Goal: Task Accomplishment & Management: Manage account settings

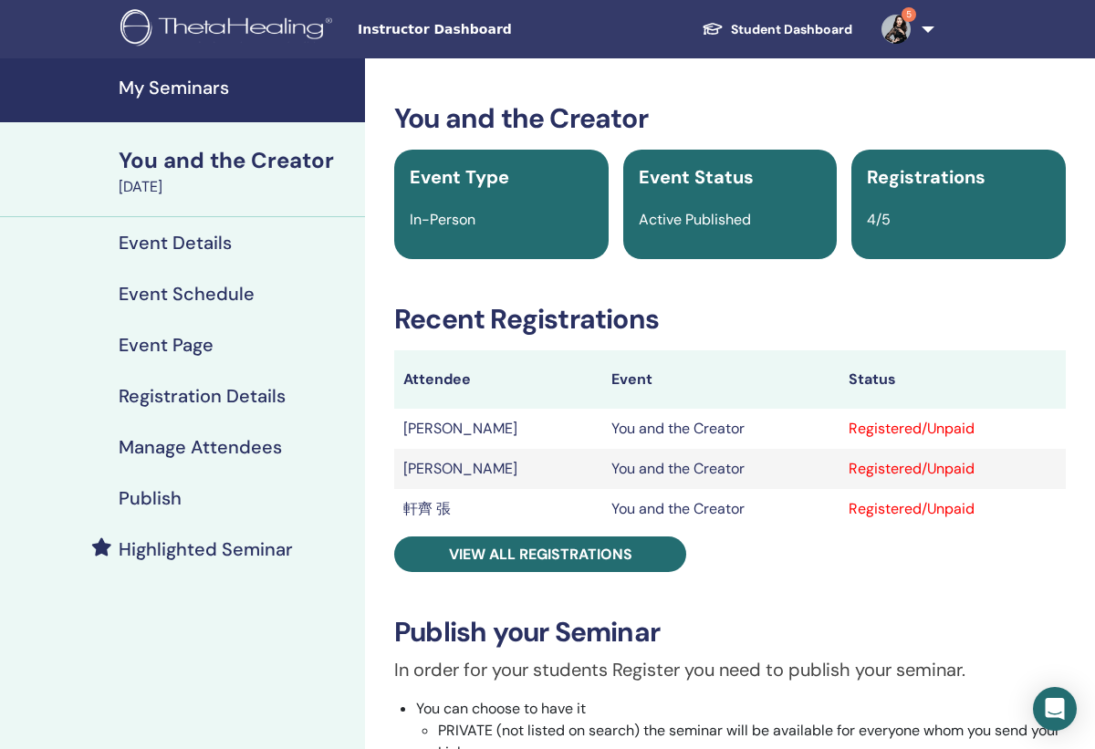
click at [894, 31] on img at bounding box center [896, 29] width 29 height 29
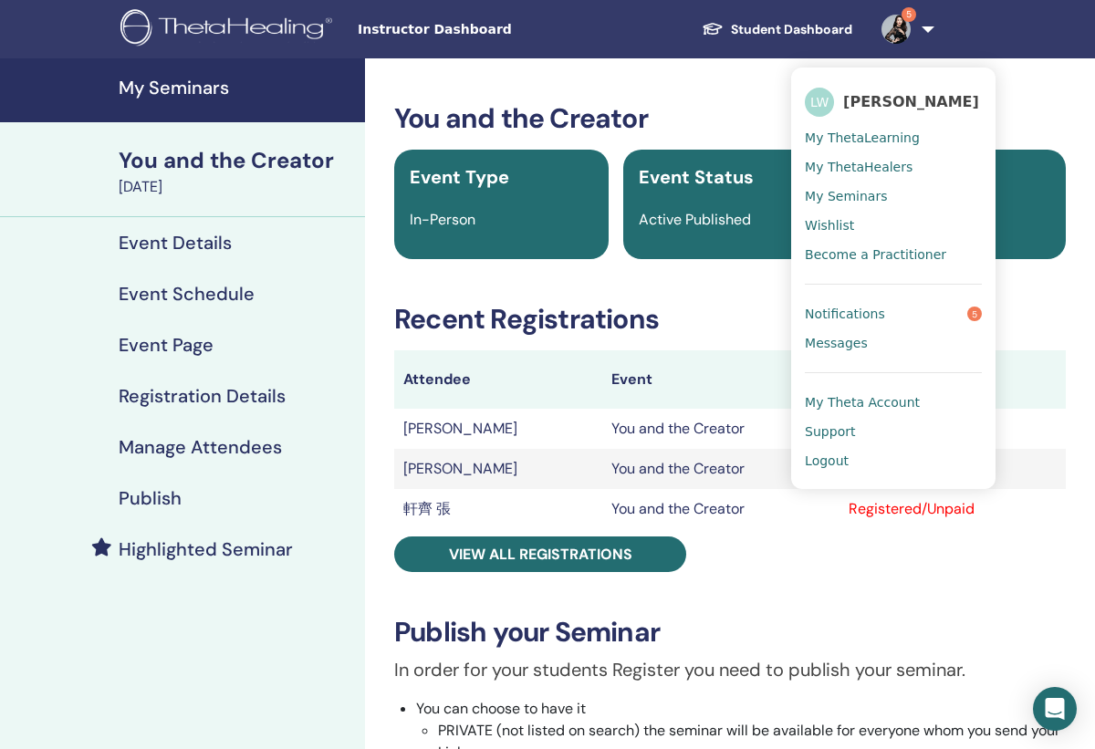
click at [837, 314] on span "Notifications" at bounding box center [845, 314] width 80 height 16
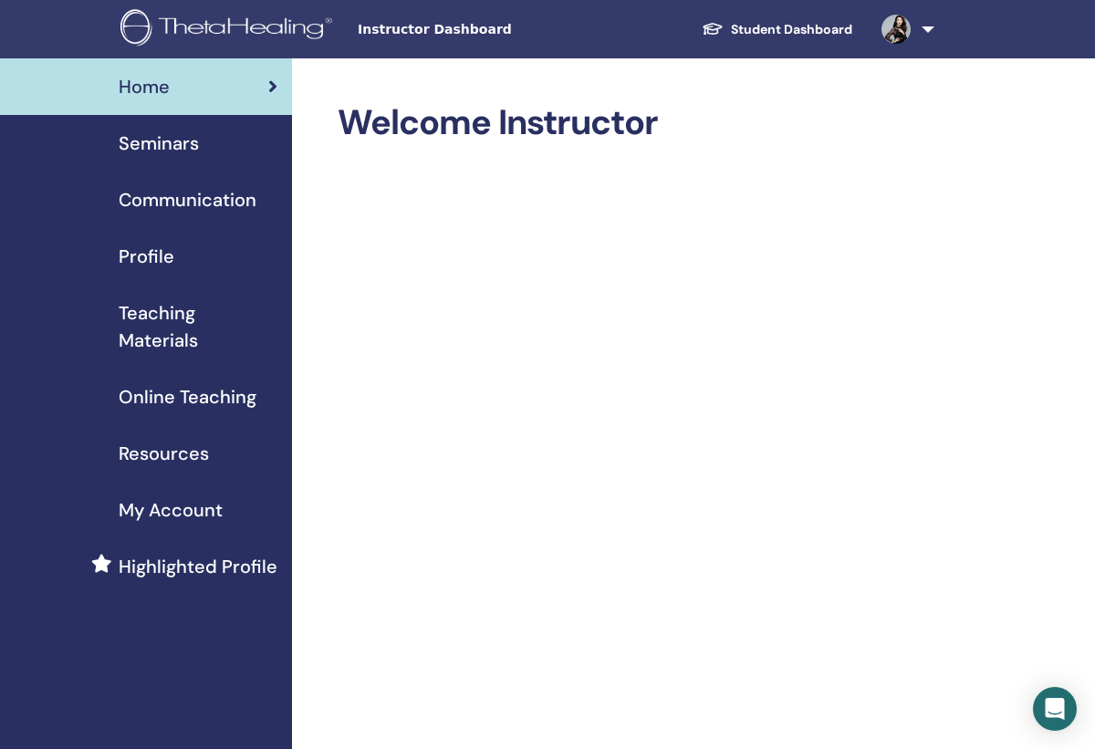
click at [151, 150] on span "Seminars" at bounding box center [159, 143] width 80 height 27
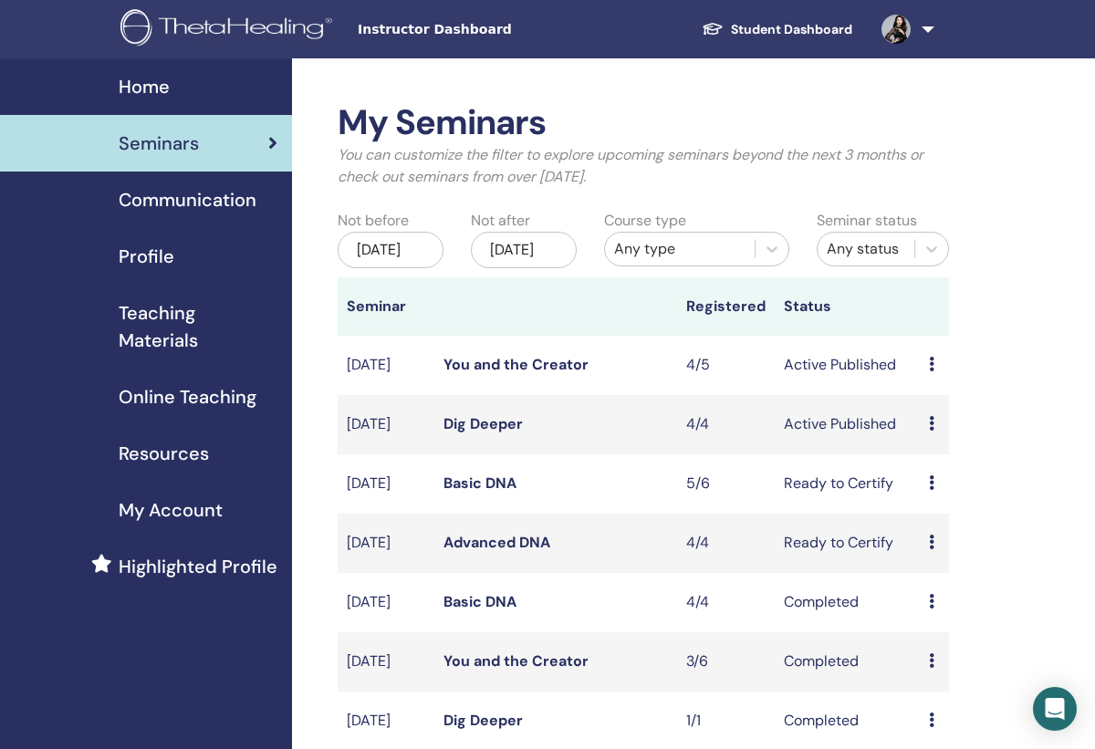
click at [520, 374] on link "You and the Creator" at bounding box center [516, 364] width 145 height 19
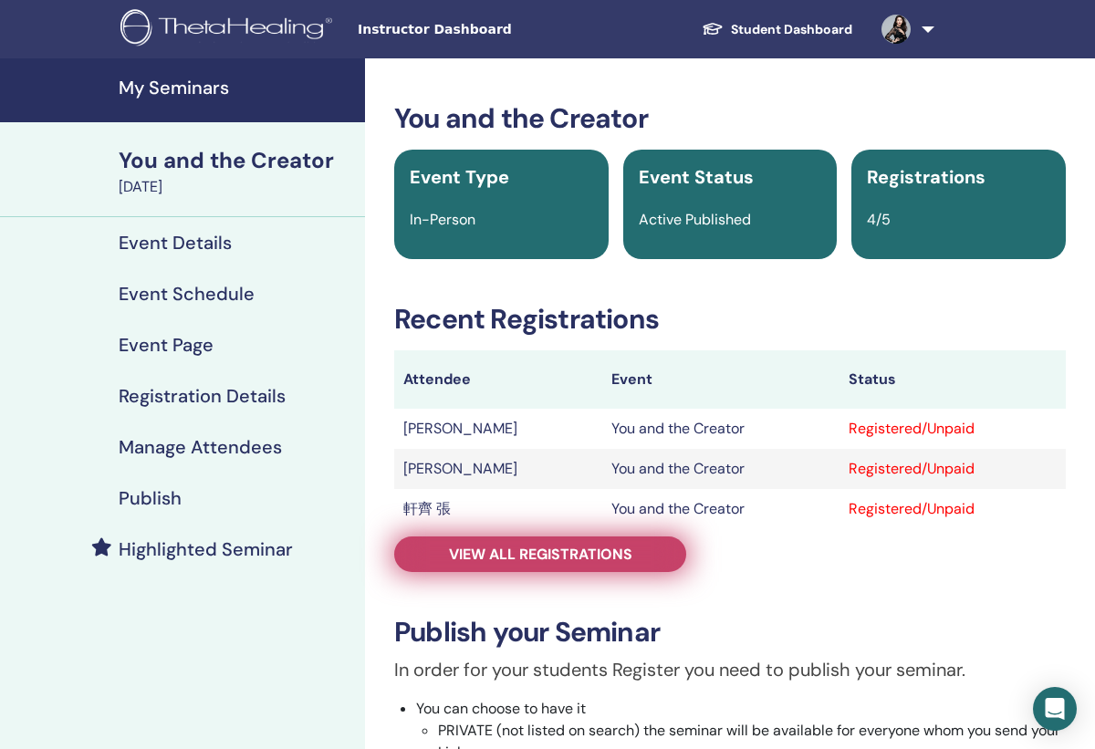
click at [489, 548] on span "View all registrations" at bounding box center [540, 554] width 183 height 19
